Goal: Transaction & Acquisition: Purchase product/service

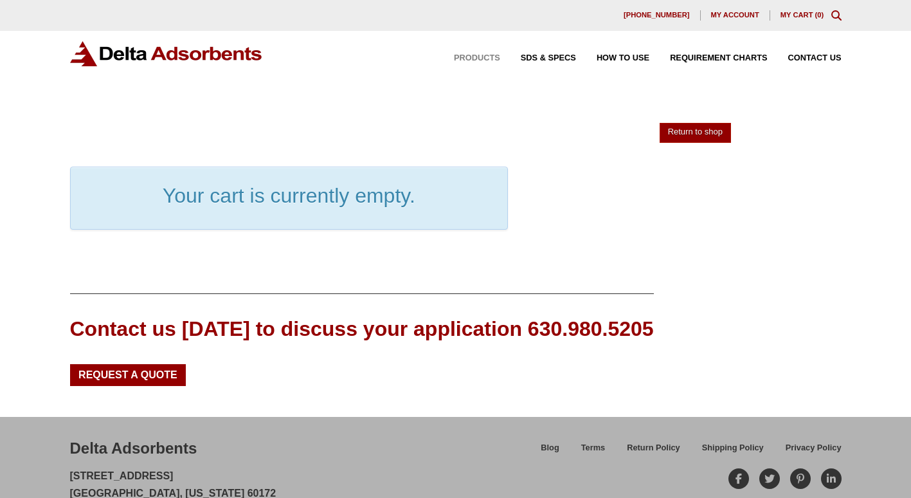
click at [481, 58] on span "Products" at bounding box center [477, 58] width 46 height 8
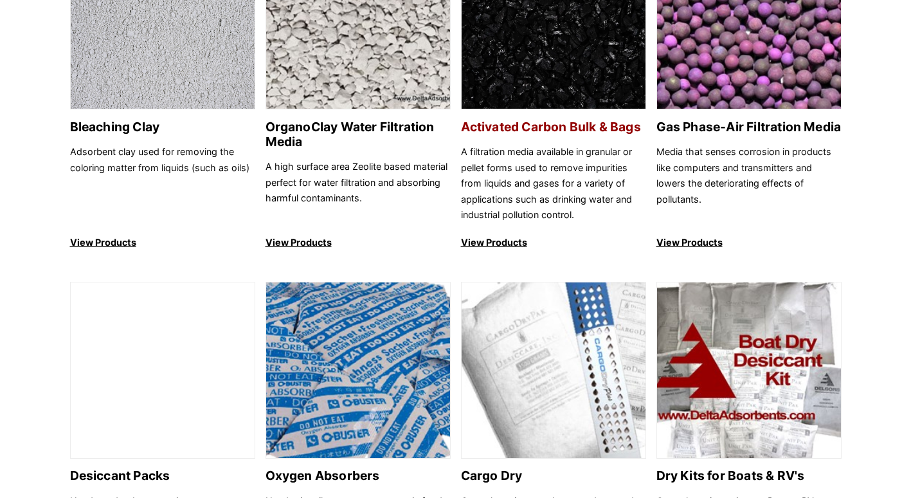
scroll to position [514, 0]
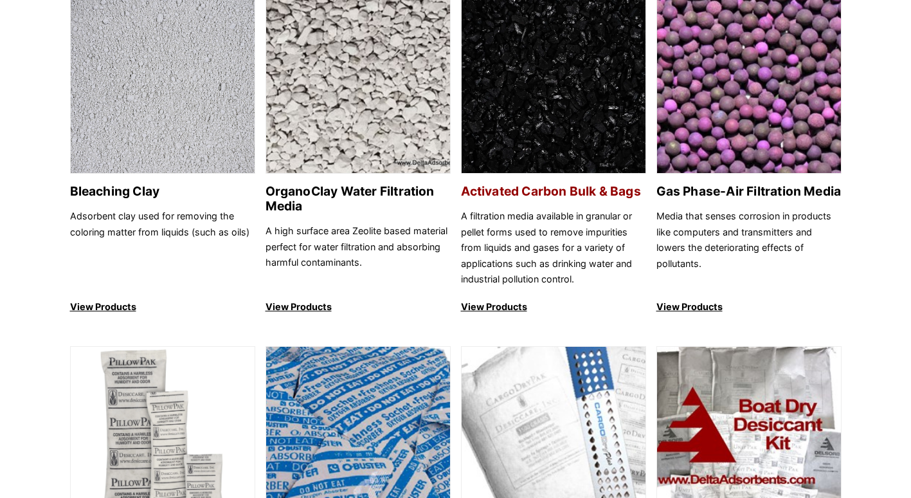
click at [561, 191] on h2 "Activated Carbon Bulk & Bags" at bounding box center [553, 191] width 185 height 15
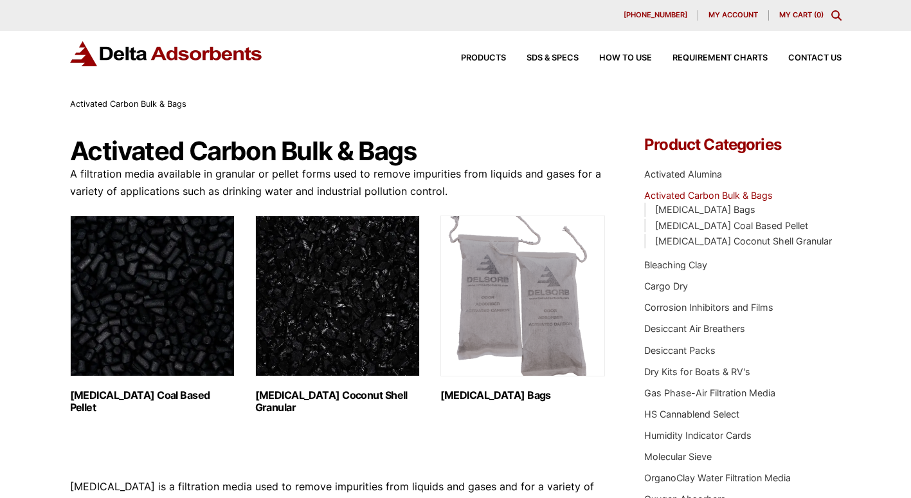
click at [149, 396] on h2 "Activated Carbon Coal Based Pellet (1)" at bounding box center [152, 401] width 165 height 24
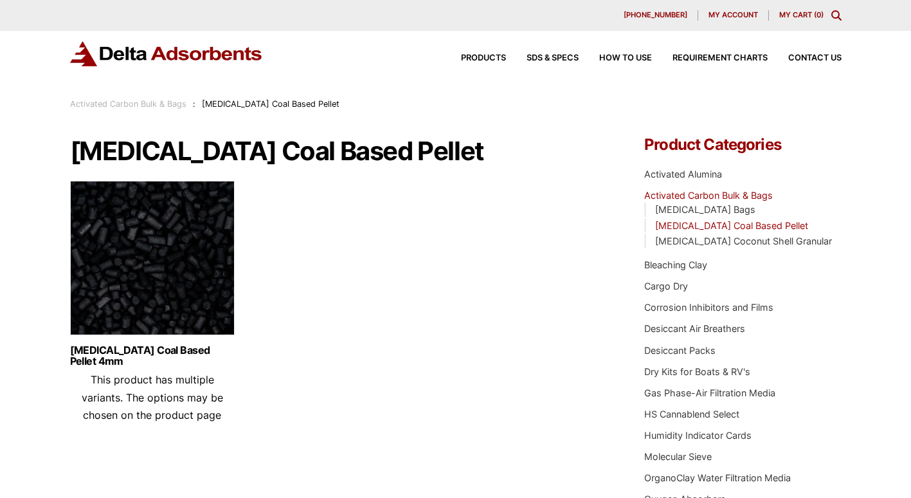
click at [740, 226] on link "Activated Carbon Coal Based Pellet" at bounding box center [731, 225] width 153 height 11
click at [149, 348] on link "[MEDICAL_DATA] Coal Based Pellet 4mm" at bounding box center [152, 356] width 165 height 22
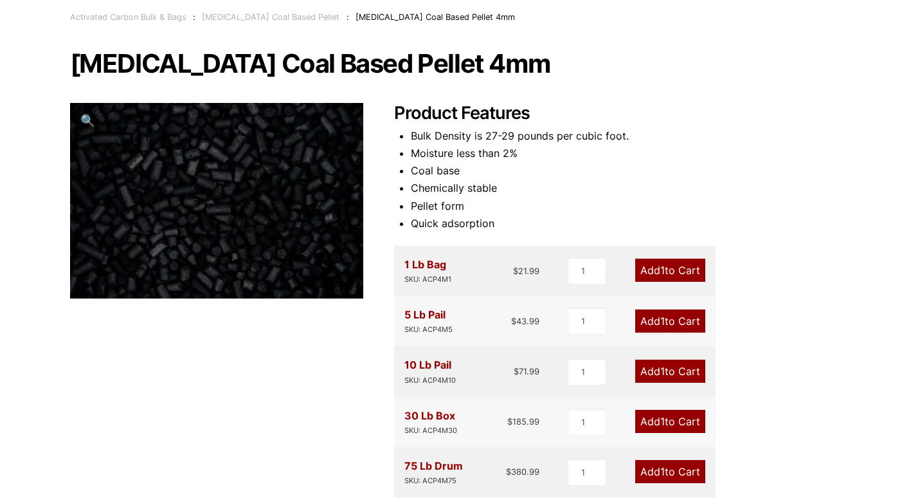
scroll to position [64, 0]
